Goal: Register for event/course: Sign up to attend an event or enroll in a course

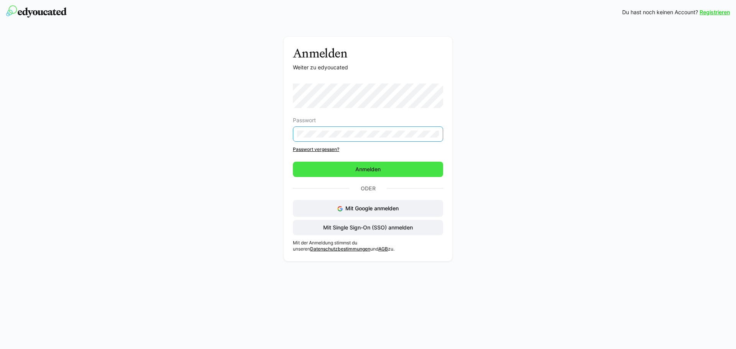
click at [352, 170] on span "Anmelden" at bounding box center [368, 169] width 150 height 15
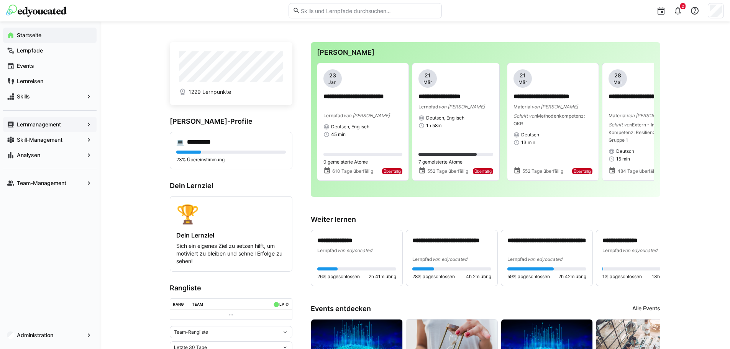
click at [63, 121] on span "Lernmanagement" at bounding box center [50, 125] width 68 height 8
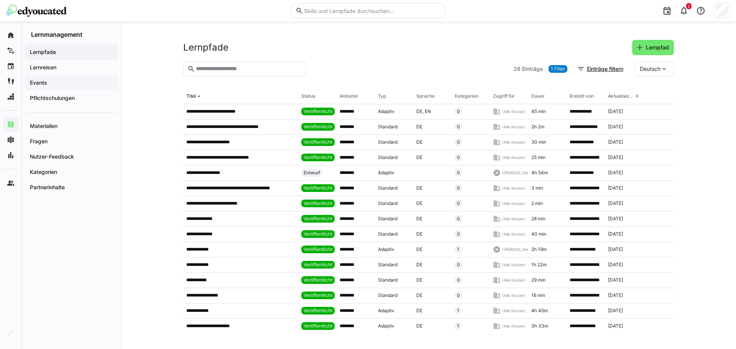
click at [41, 86] on span "Events" at bounding box center [71, 83] width 85 height 8
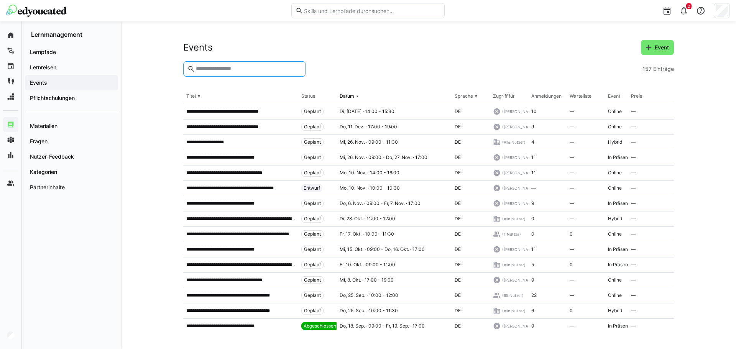
click at [212, 69] on input "text" at bounding box center [248, 69] width 107 height 7
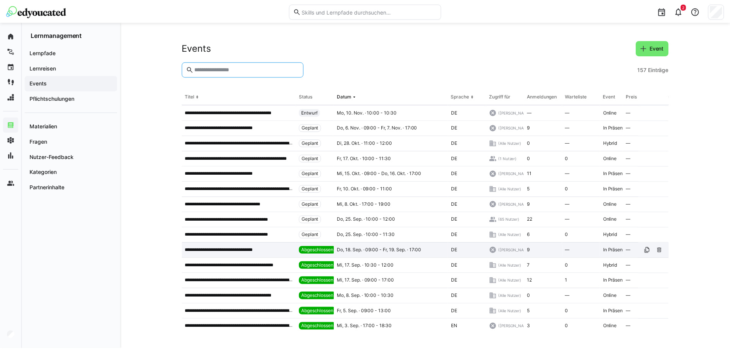
scroll to position [77, 0]
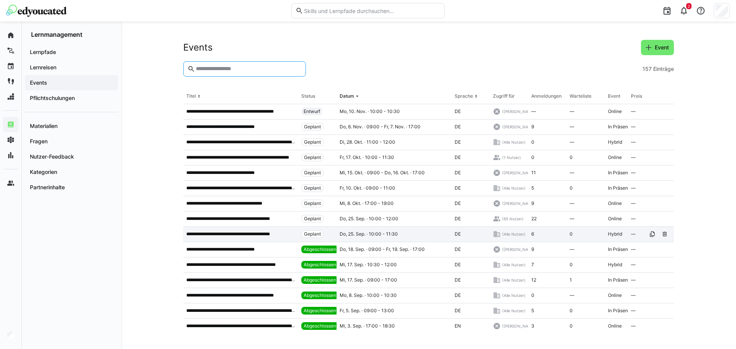
click at [246, 238] on div "**********" at bounding box center [240, 234] width 115 height 15
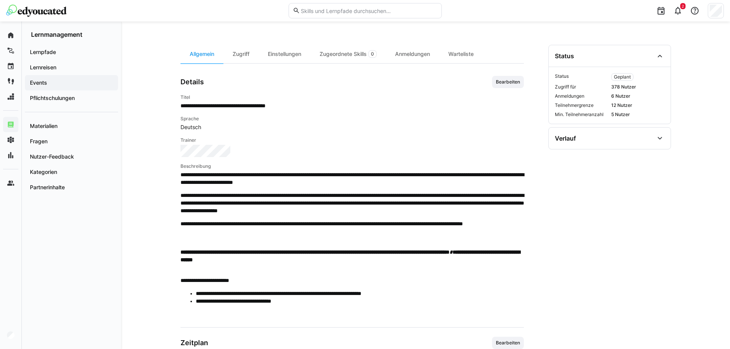
scroll to position [174, 0]
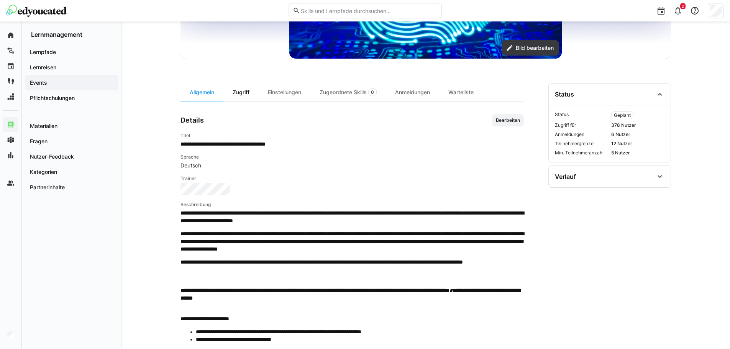
click at [248, 91] on div "Zugriff" at bounding box center [240, 92] width 35 height 18
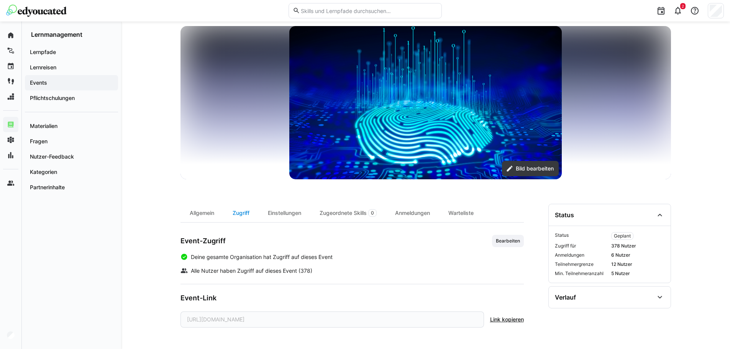
scroll to position [53, 0]
click at [424, 216] on div "Anmeldungen" at bounding box center [412, 213] width 53 height 18
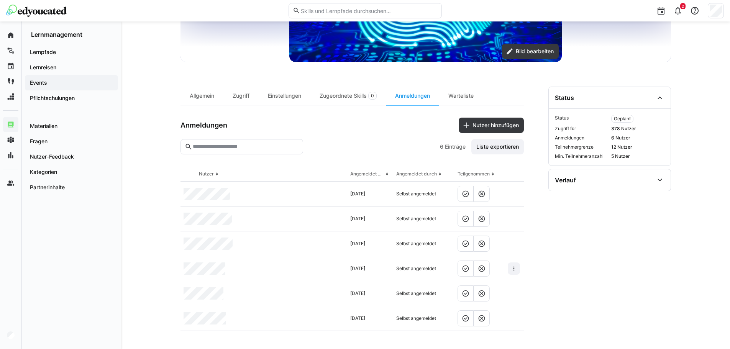
scroll to position [171, 0]
click at [194, 92] on div "Allgemein" at bounding box center [202, 95] width 43 height 18
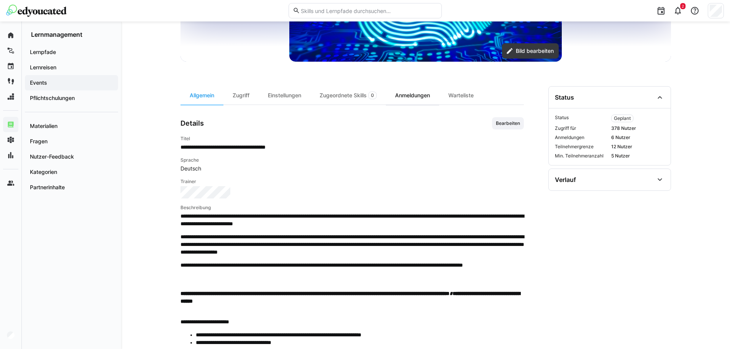
click at [394, 100] on div "Anmeldungen" at bounding box center [412, 95] width 53 height 18
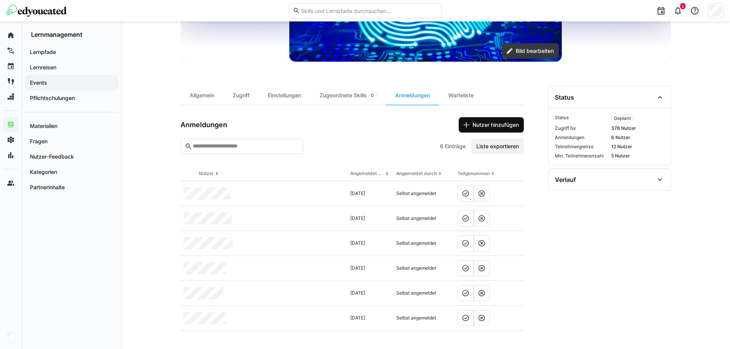
click at [469, 126] on span "Nutzer hinzufügen" at bounding box center [491, 125] width 57 height 8
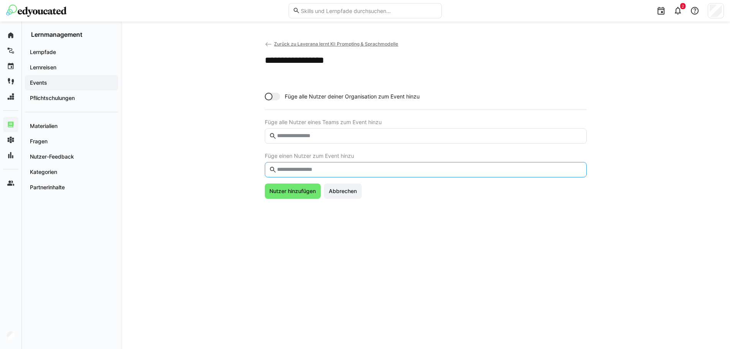
click at [316, 167] on input "text" at bounding box center [429, 169] width 306 height 7
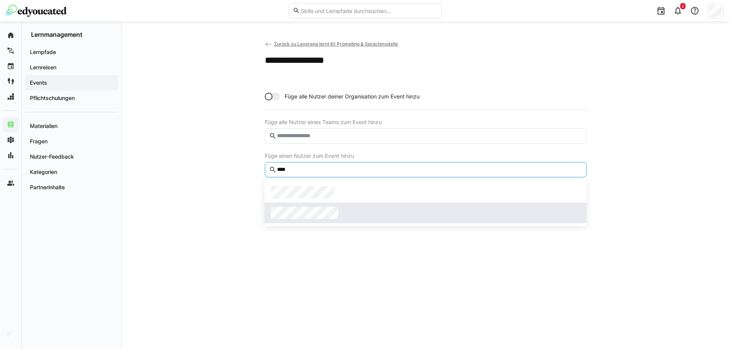
type input "****"
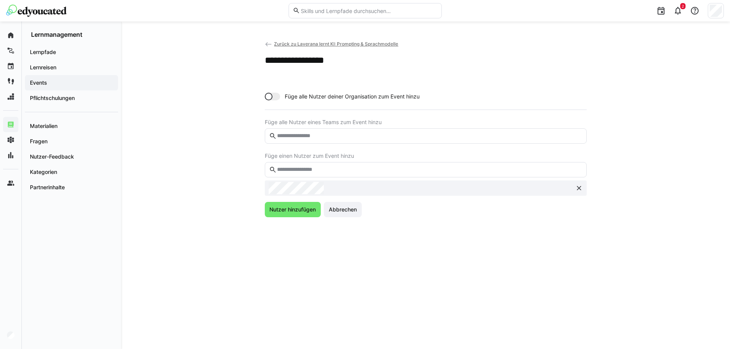
click at [291, 221] on div "**********" at bounding box center [426, 185] width 491 height 291
click at [284, 203] on span "Nutzer hinzufügen" at bounding box center [293, 209] width 56 height 15
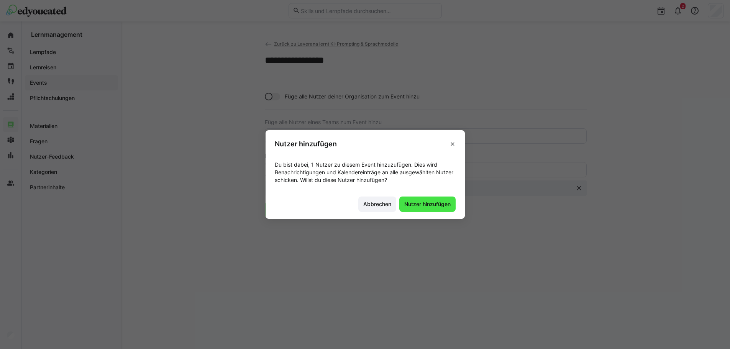
click at [440, 203] on span "Nutzer hinzufügen" at bounding box center [427, 204] width 49 height 8
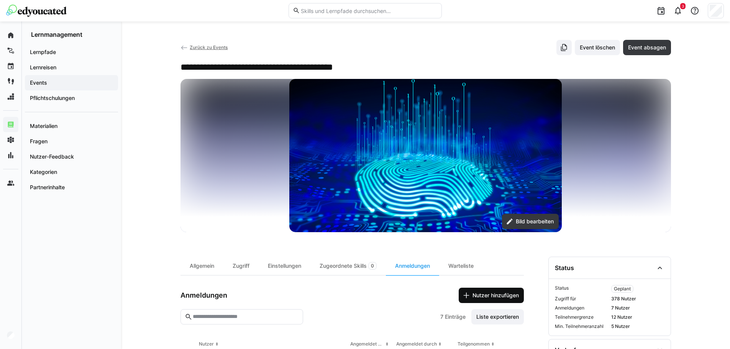
click at [510, 295] on span "Nutzer hinzufügen" at bounding box center [495, 296] width 49 height 8
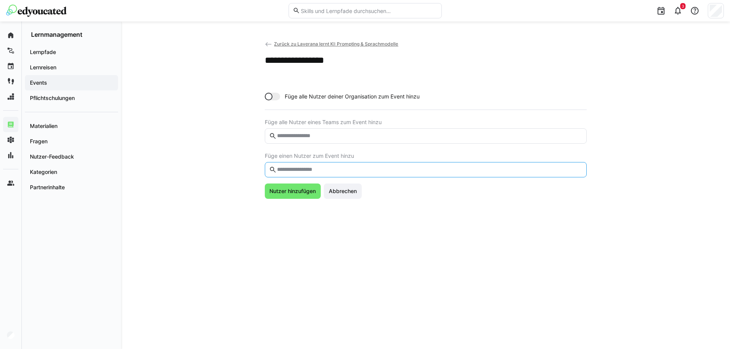
click at [390, 169] on input "text" at bounding box center [429, 169] width 306 height 7
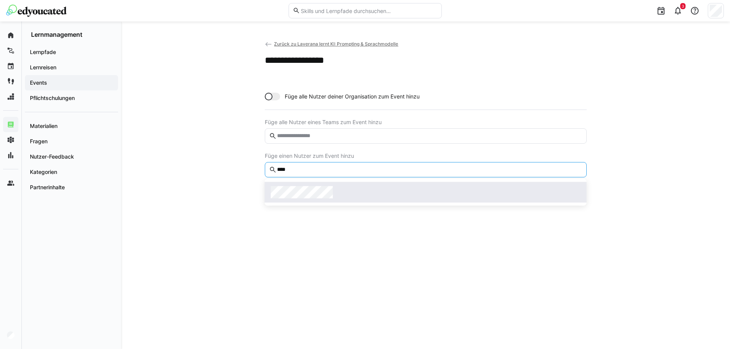
type input "****"
click at [361, 185] on span at bounding box center [426, 192] width 322 height 21
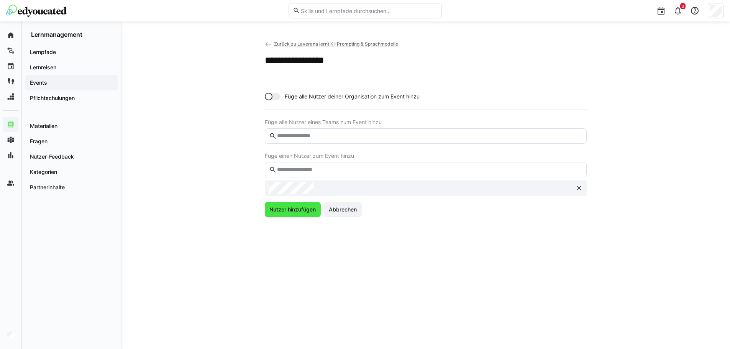
click at [297, 211] on span "Nutzer hinzufügen" at bounding box center [292, 210] width 49 height 8
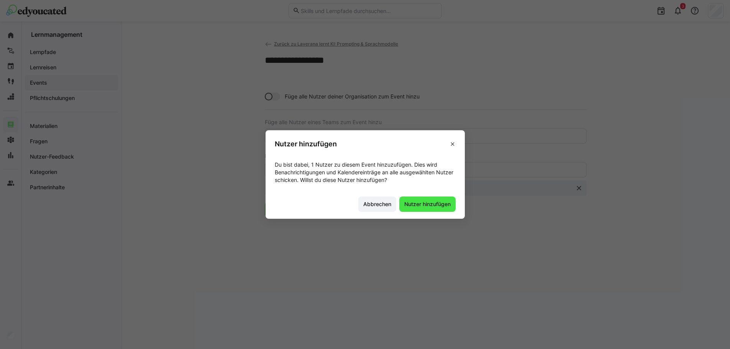
click at [425, 205] on span "Nutzer hinzufügen" at bounding box center [427, 204] width 49 height 8
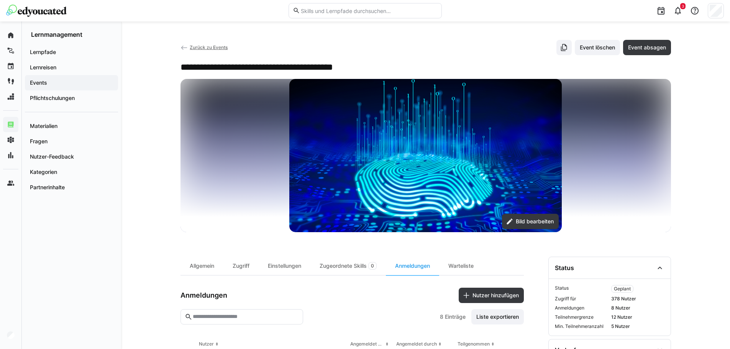
click at [183, 49] on eds-icon at bounding box center [185, 48] width 8 height 8
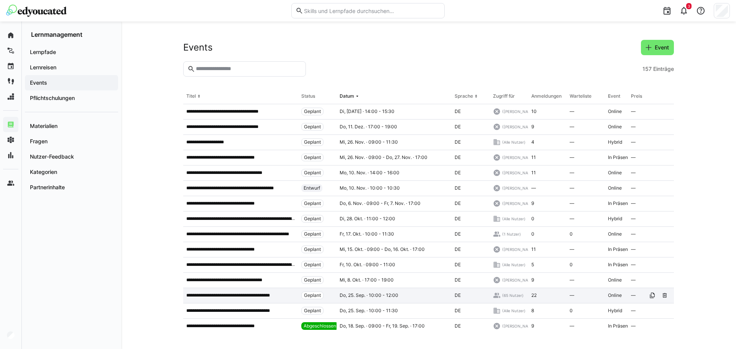
click at [209, 299] on div "**********" at bounding box center [240, 295] width 115 height 15
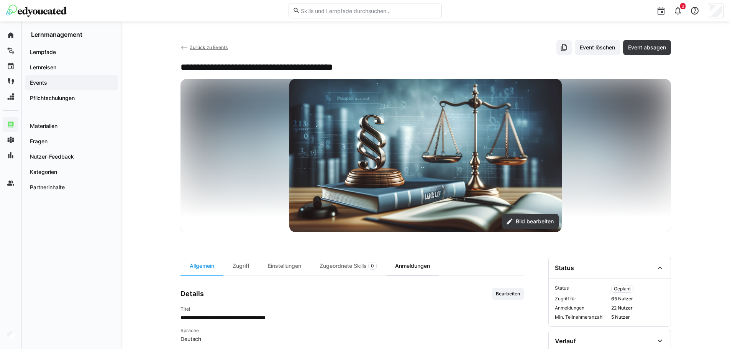
click at [403, 269] on div "Anmeldungen" at bounding box center [412, 266] width 53 height 18
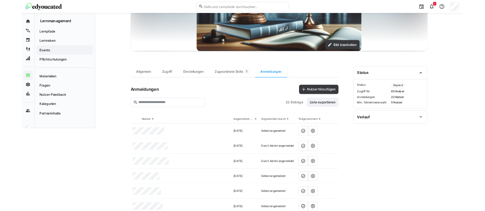
scroll to position [148, 0]
